Goal: Task Accomplishment & Management: Manage account settings

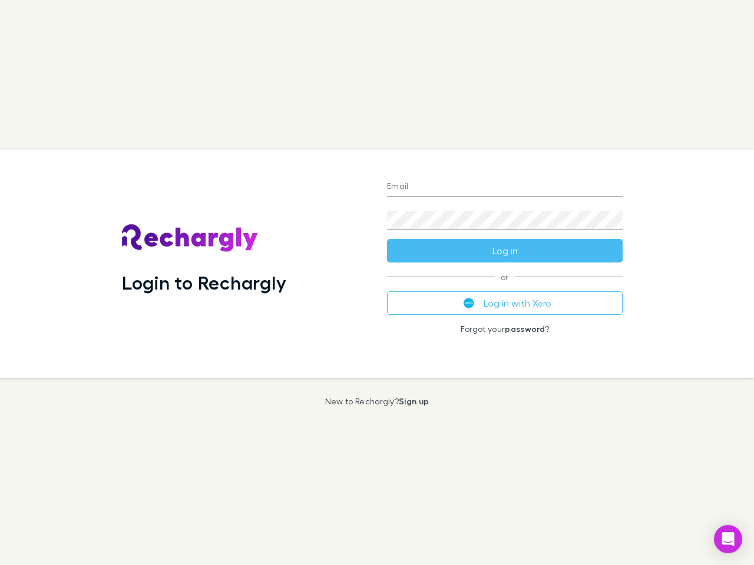
click at [377, 283] on div "Login to Rechargly" at bounding box center [244, 264] width 265 height 228
click at [505, 187] on input "Email" at bounding box center [505, 187] width 236 height 19
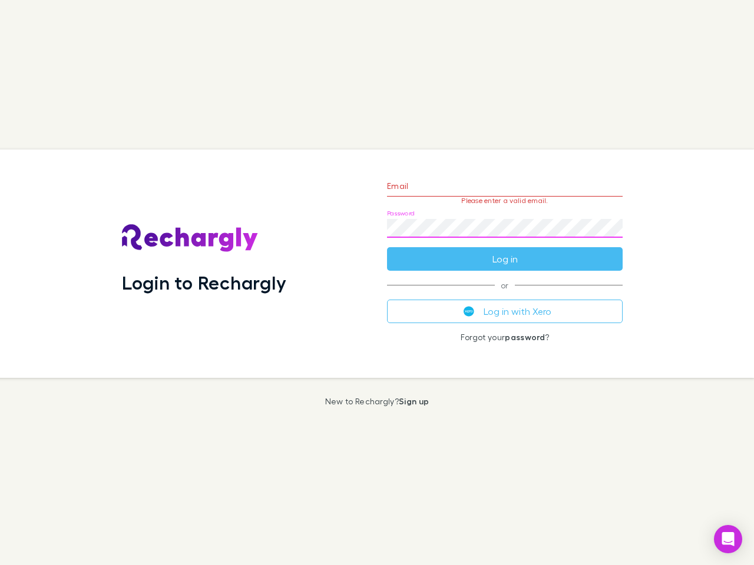
click at [505, 251] on form "Email Please enter a valid email. Password Log in" at bounding box center [505, 219] width 236 height 102
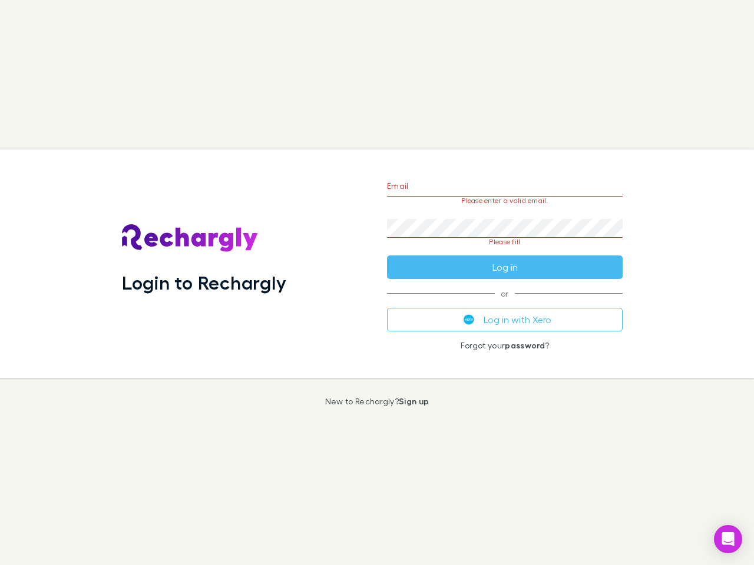
click at [505, 303] on div "Email Please enter a valid email. Password Please fill Log in or Log in with Xe…" at bounding box center [504, 264] width 254 height 228
click at [728, 539] on icon "Open Intercom Messenger" at bounding box center [728, 539] width 12 height 14
